Goal: Navigation & Orientation: Find specific page/section

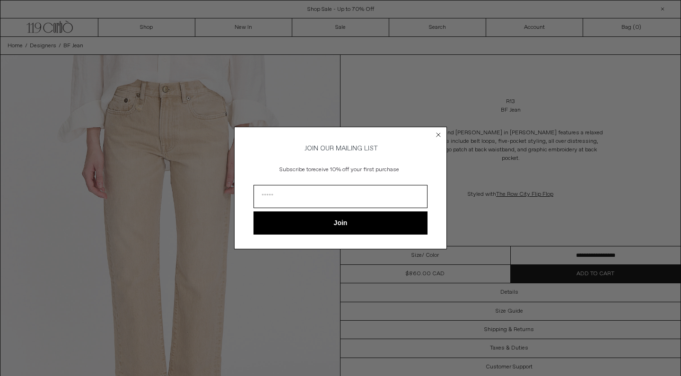
click at [440, 133] on circle "Close dialog" at bounding box center [438, 135] width 9 height 9
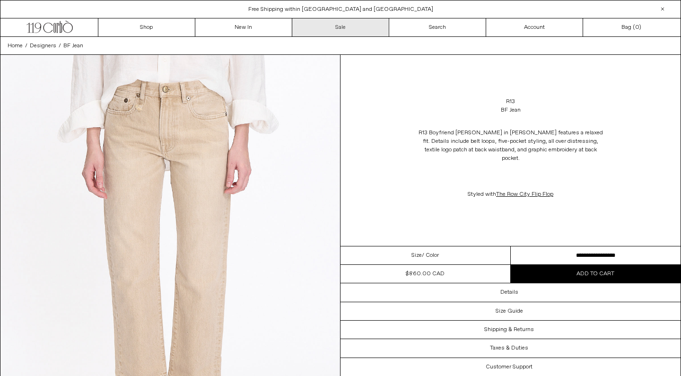
click at [339, 26] on link "Sale" at bounding box center [340, 27] width 97 height 18
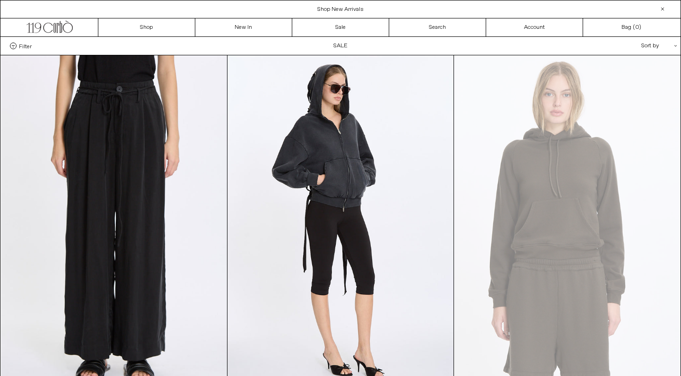
click at [26, 47] on span "Filter" at bounding box center [25, 46] width 13 height 7
click at [0, 0] on select "**********" at bounding box center [0, 0] width 0 height 0
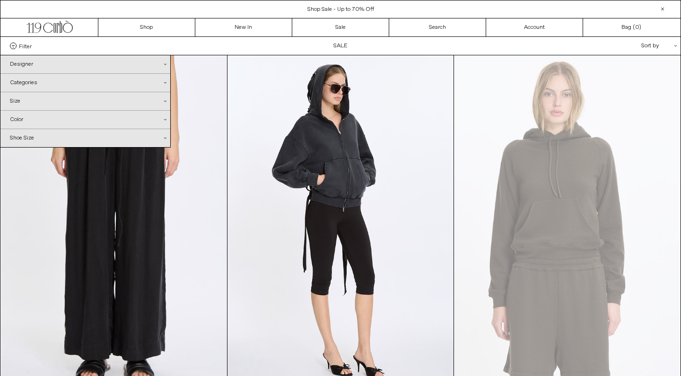
click at [26, 63] on div "Designer .cls-1{fill:#231f20}" at bounding box center [85, 64] width 170 height 18
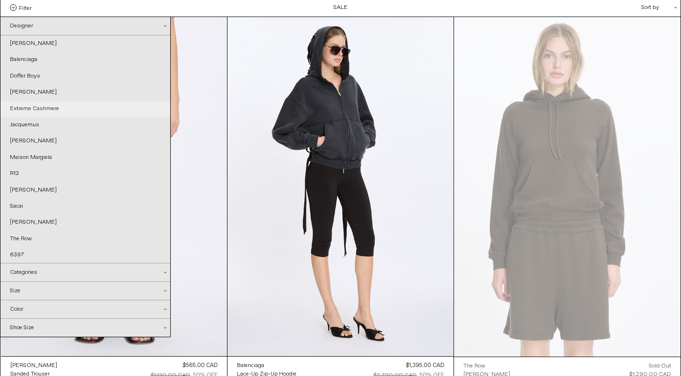
scroll to position [39, 0]
click at [48, 159] on link "Maison Margiela" at bounding box center [85, 157] width 170 height 16
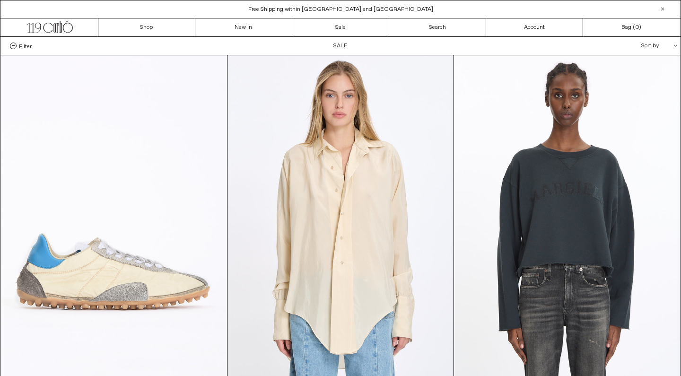
click at [23, 45] on span "Filter" at bounding box center [25, 46] width 13 height 7
click at [0, 0] on select "**********" at bounding box center [0, 0] width 0 height 0
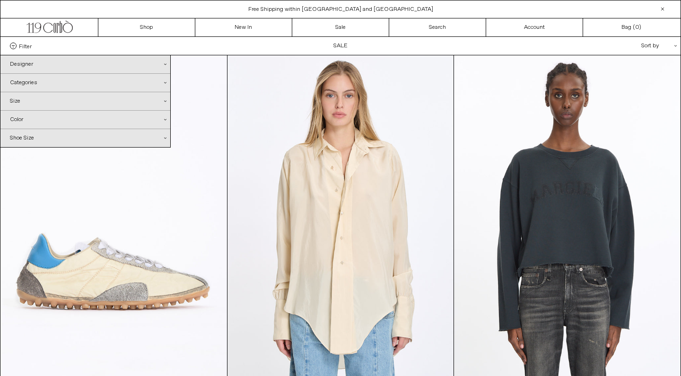
click at [49, 67] on div "Designer .cls-1{fill:#231f20}" at bounding box center [85, 64] width 170 height 18
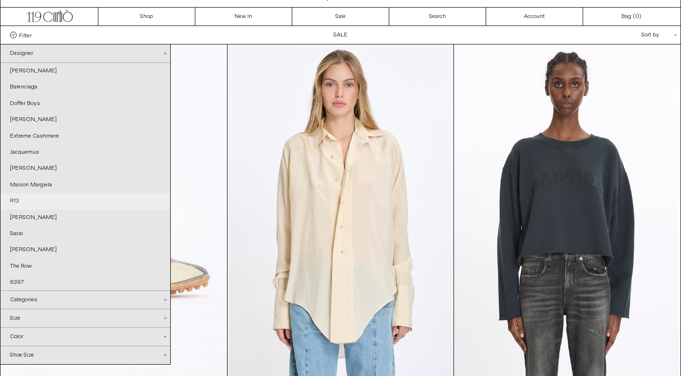
scroll to position [22, 0]
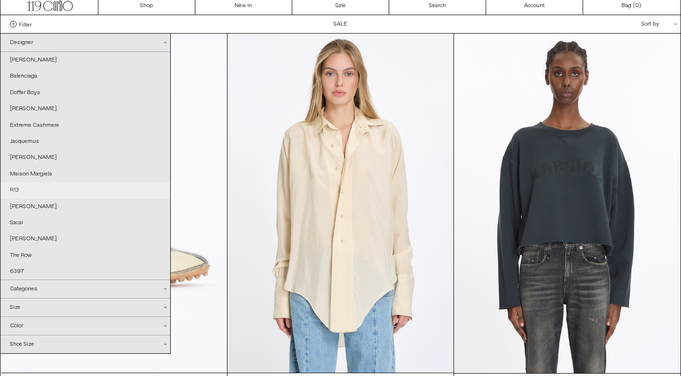
click at [44, 189] on link "R13" at bounding box center [85, 190] width 170 height 16
